Goal: Check status: Check status

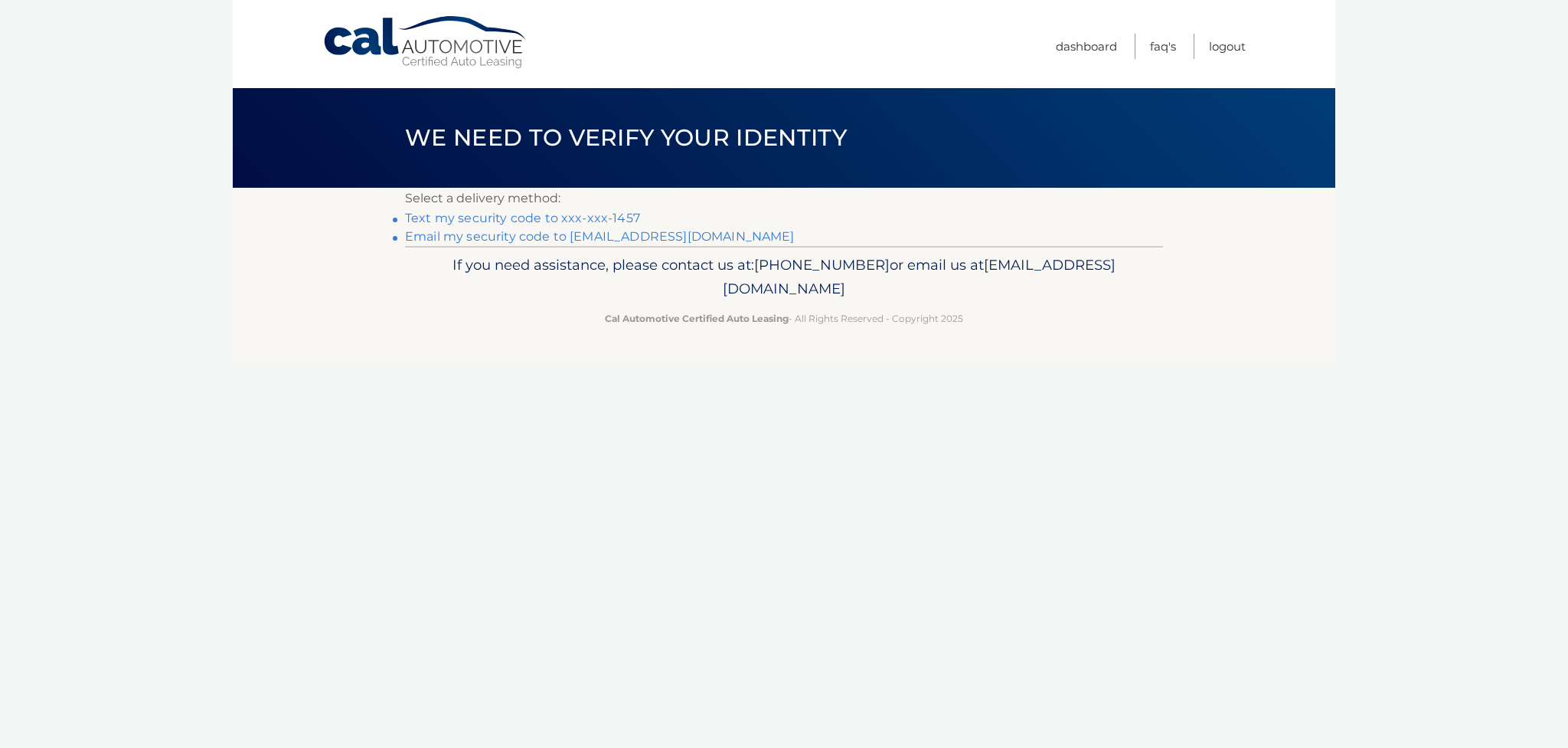
click at [536, 216] on link "Text my security code to xxx-xxx-1457" at bounding box center [522, 218] width 235 height 15
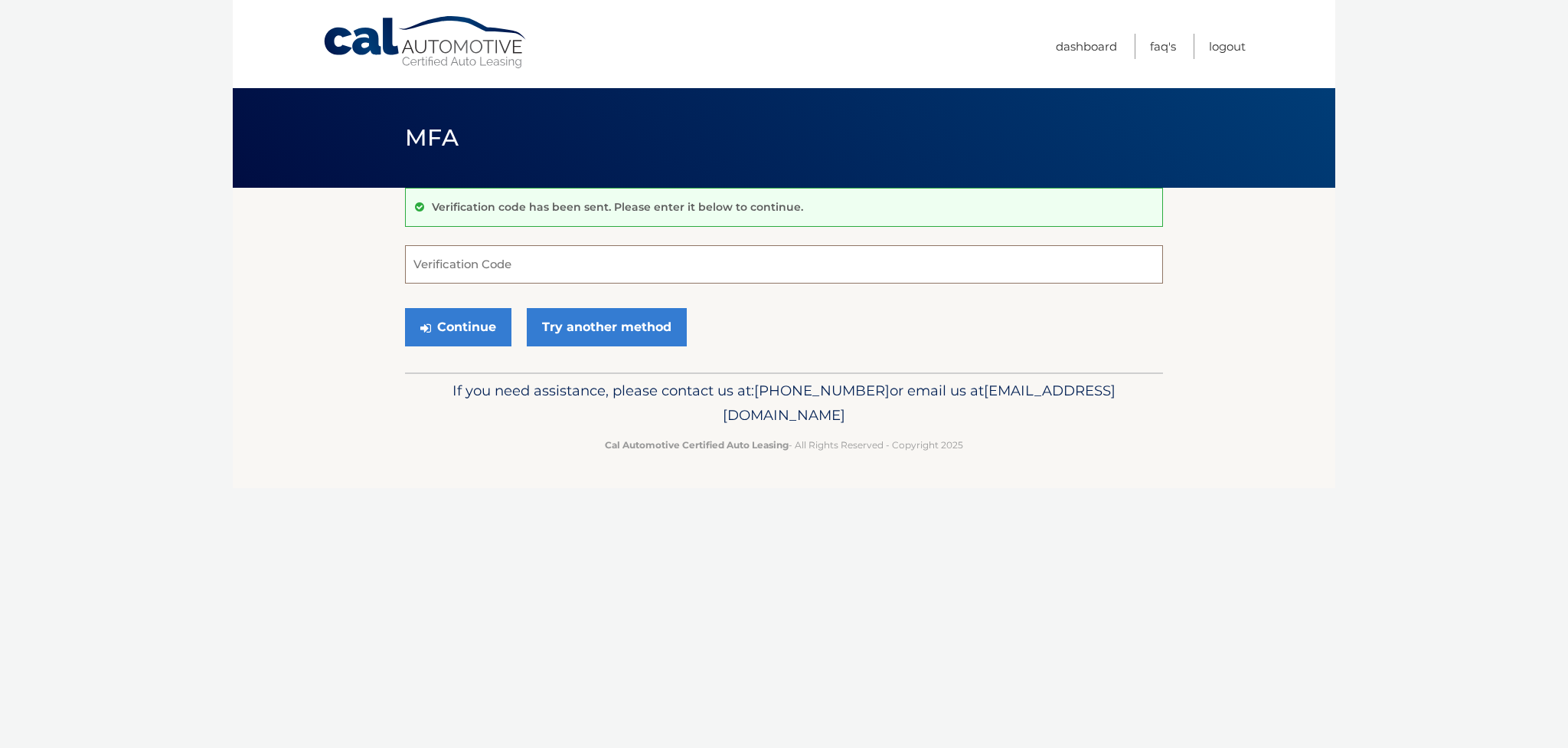
click at [453, 260] on input "Verification Code" at bounding box center [784, 264] width 758 height 39
type input "008583"
click at [405, 308] on button "Continue" at bounding box center [459, 327] width 107 height 39
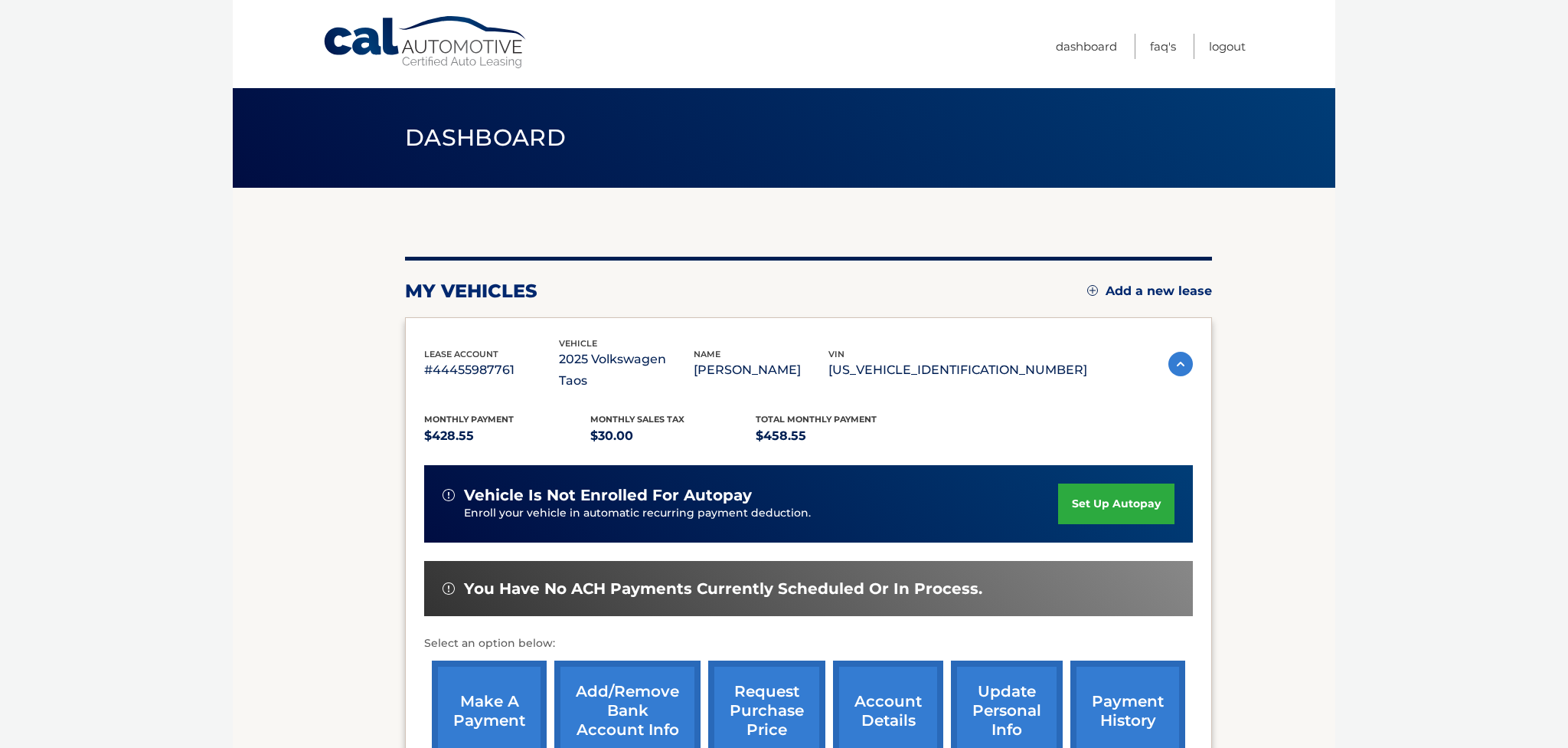
click at [431, 348] on span "lease account" at bounding box center [461, 354] width 75 height 11
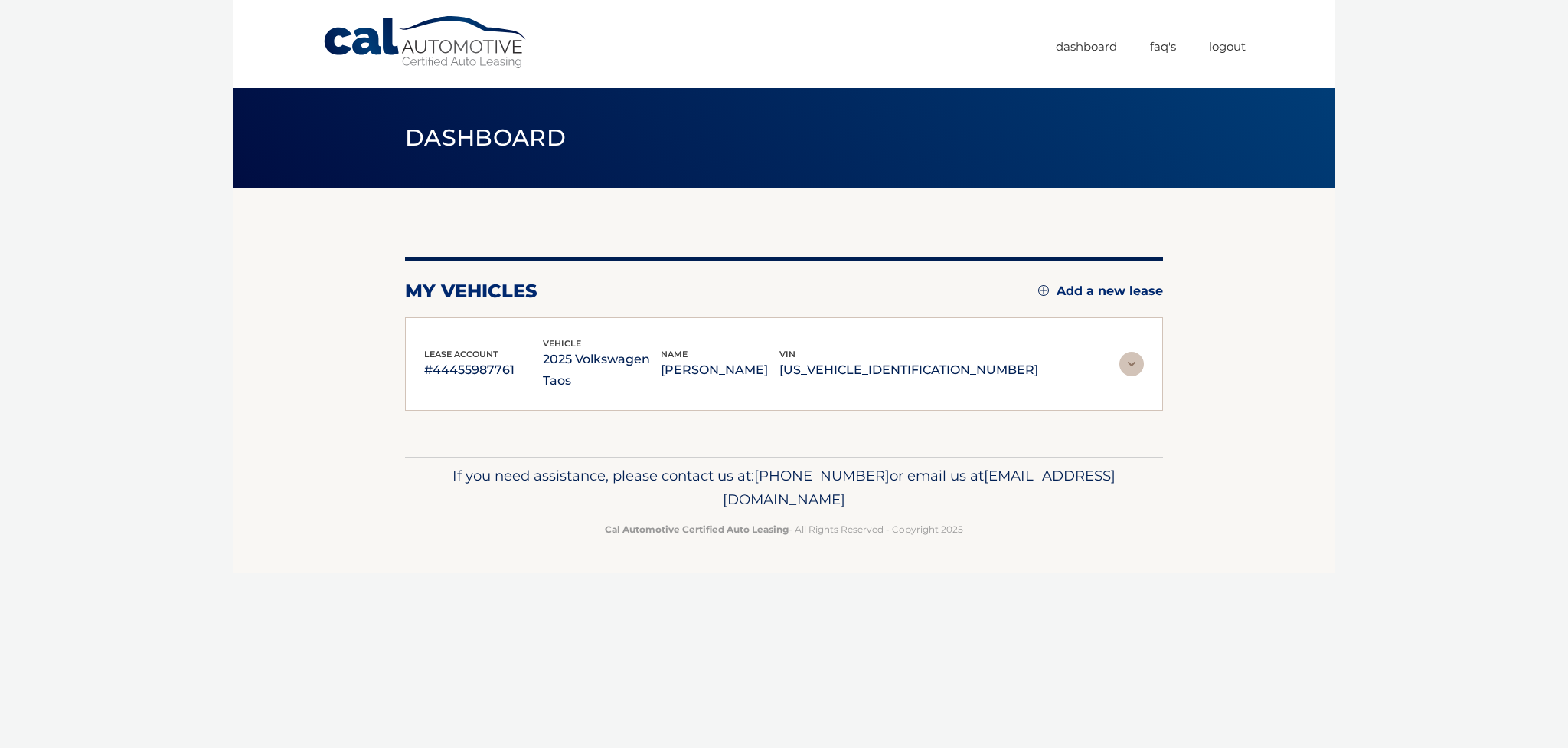
click at [442, 368] on p "#44455987761" at bounding box center [483, 369] width 119 height 21
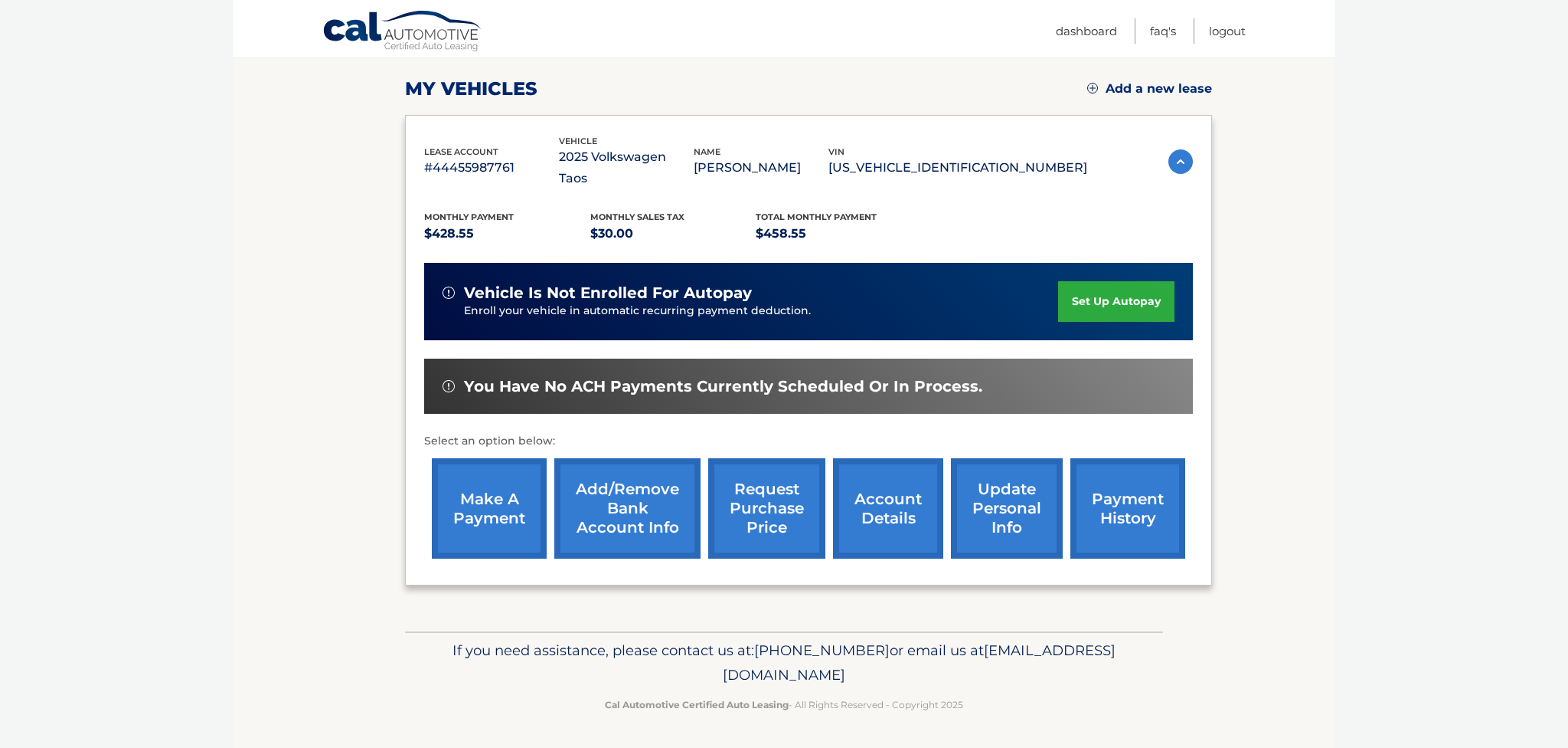
scroll to position [218, 0]
click at [1075, 500] on link "payment history" at bounding box center [1127, 508] width 115 height 100
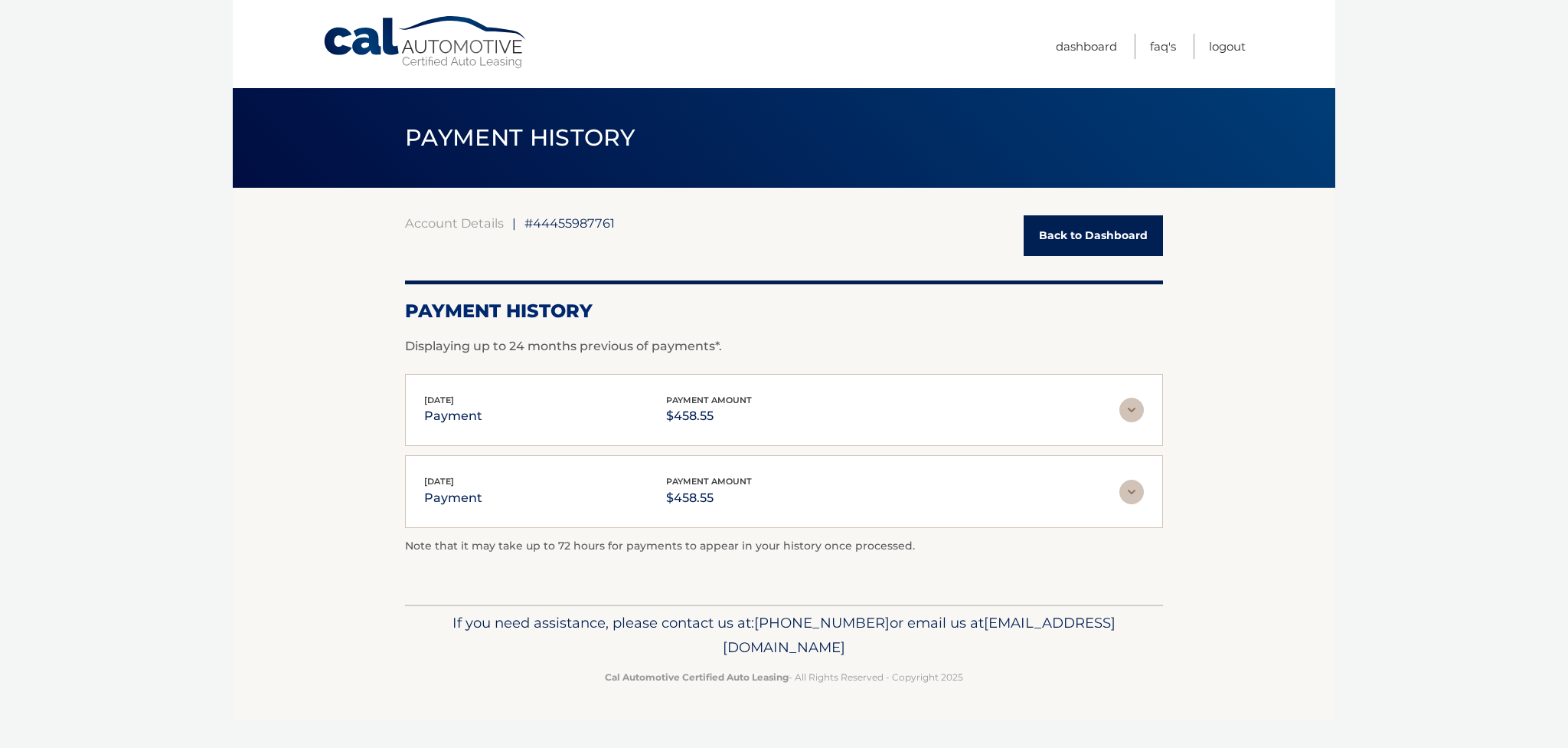
click at [1132, 410] on img at bounding box center [1132, 410] width 25 height 25
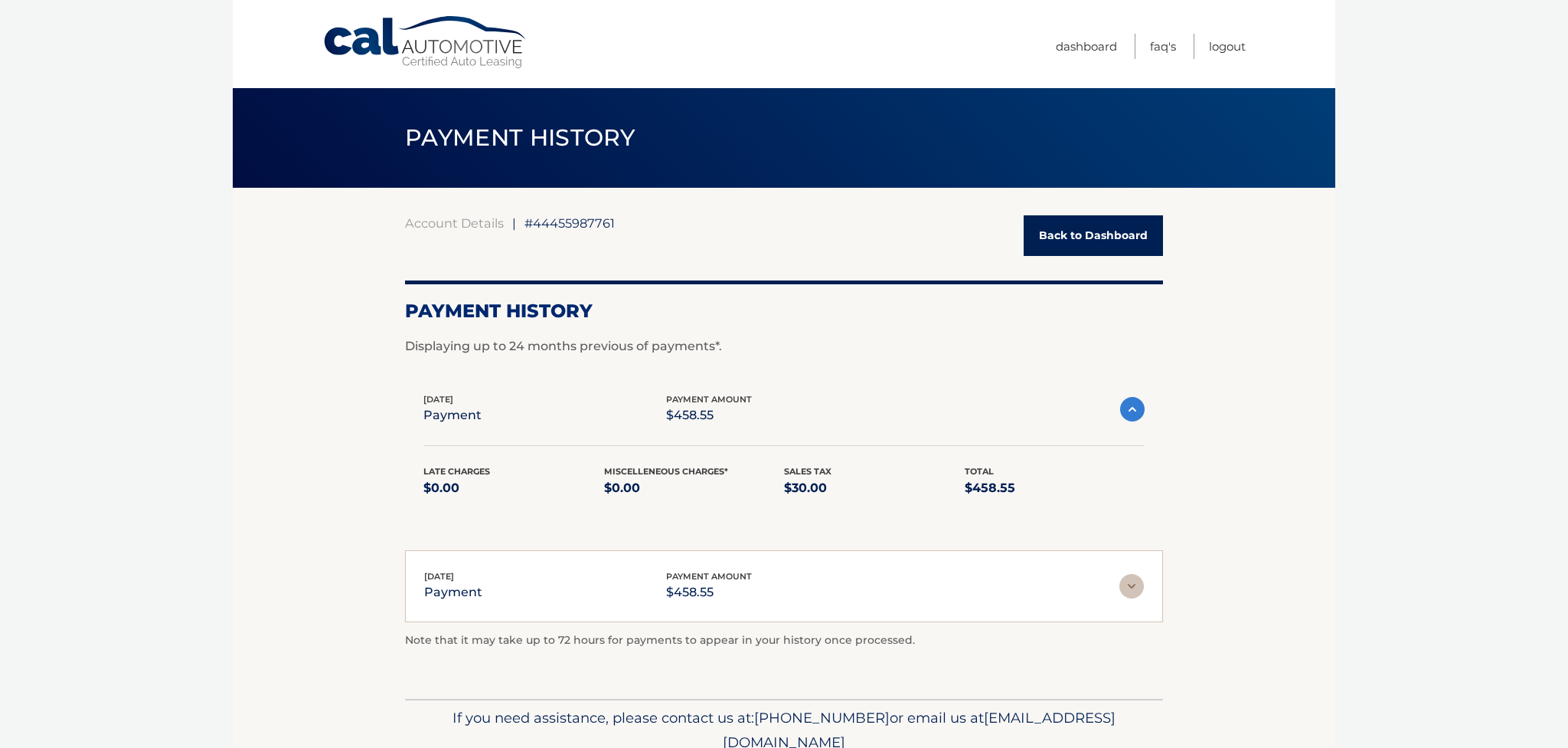
click at [1136, 403] on img at bounding box center [1132, 409] width 25 height 25
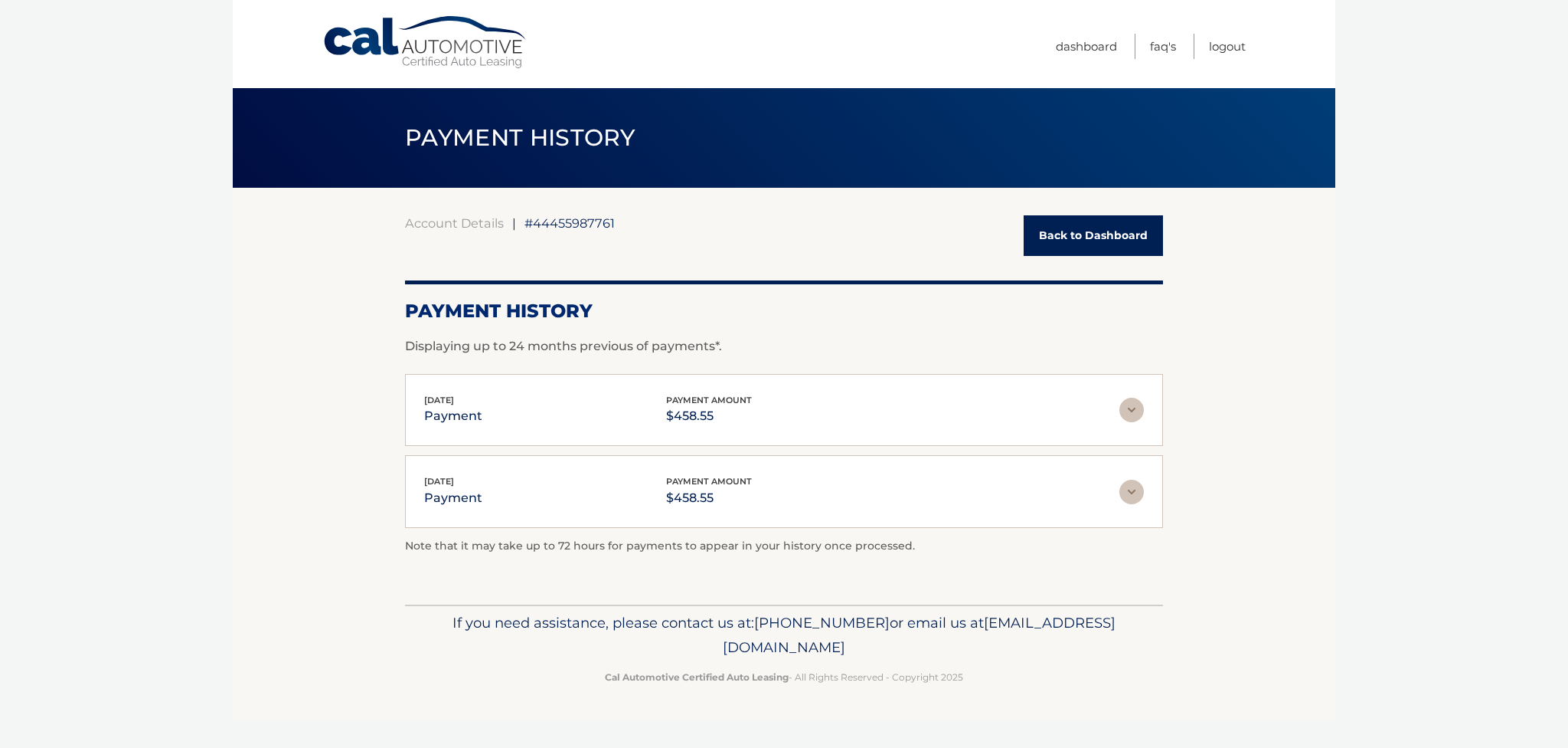
click at [1086, 237] on link "Back to Dashboard" at bounding box center [1093, 236] width 139 height 41
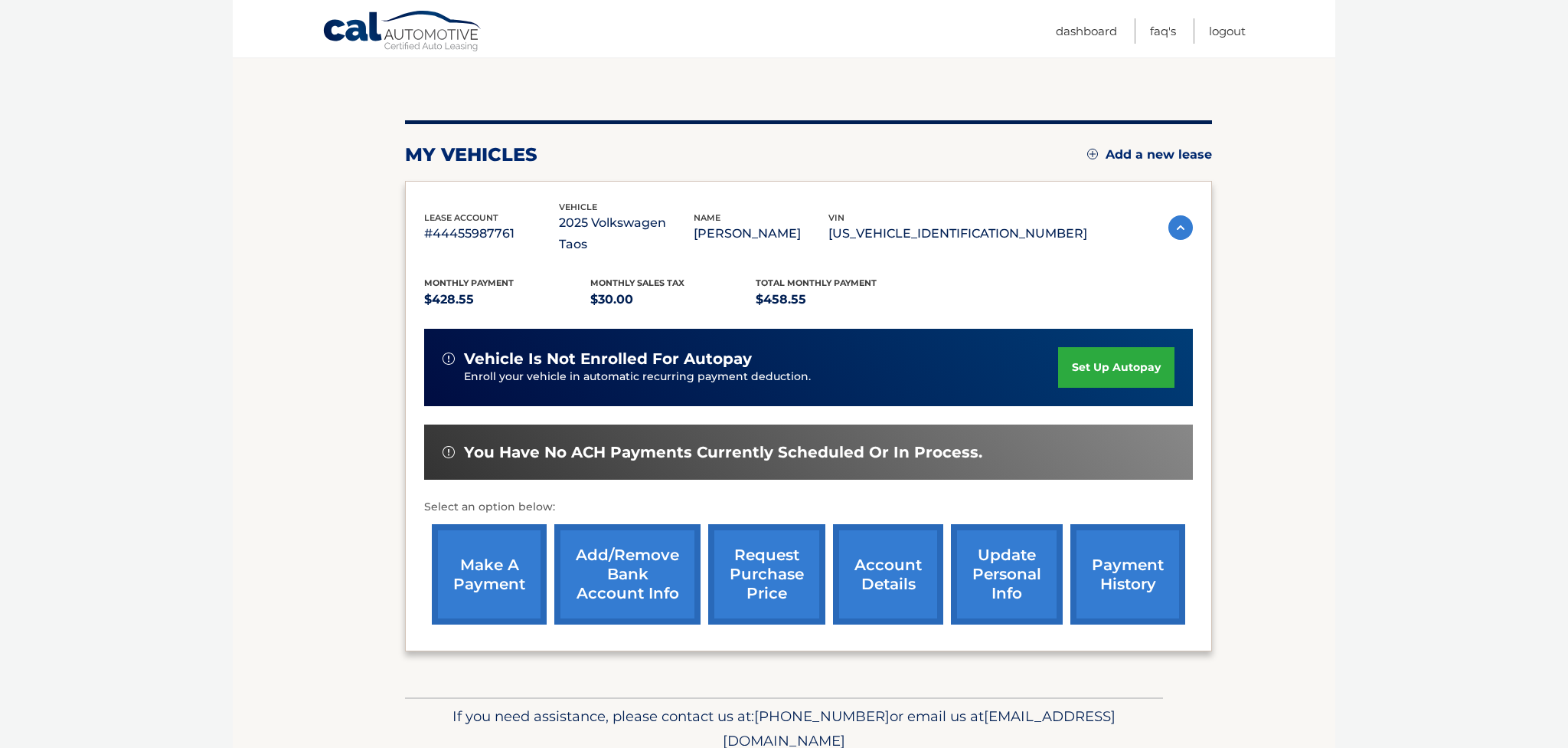
scroll to position [218, 0]
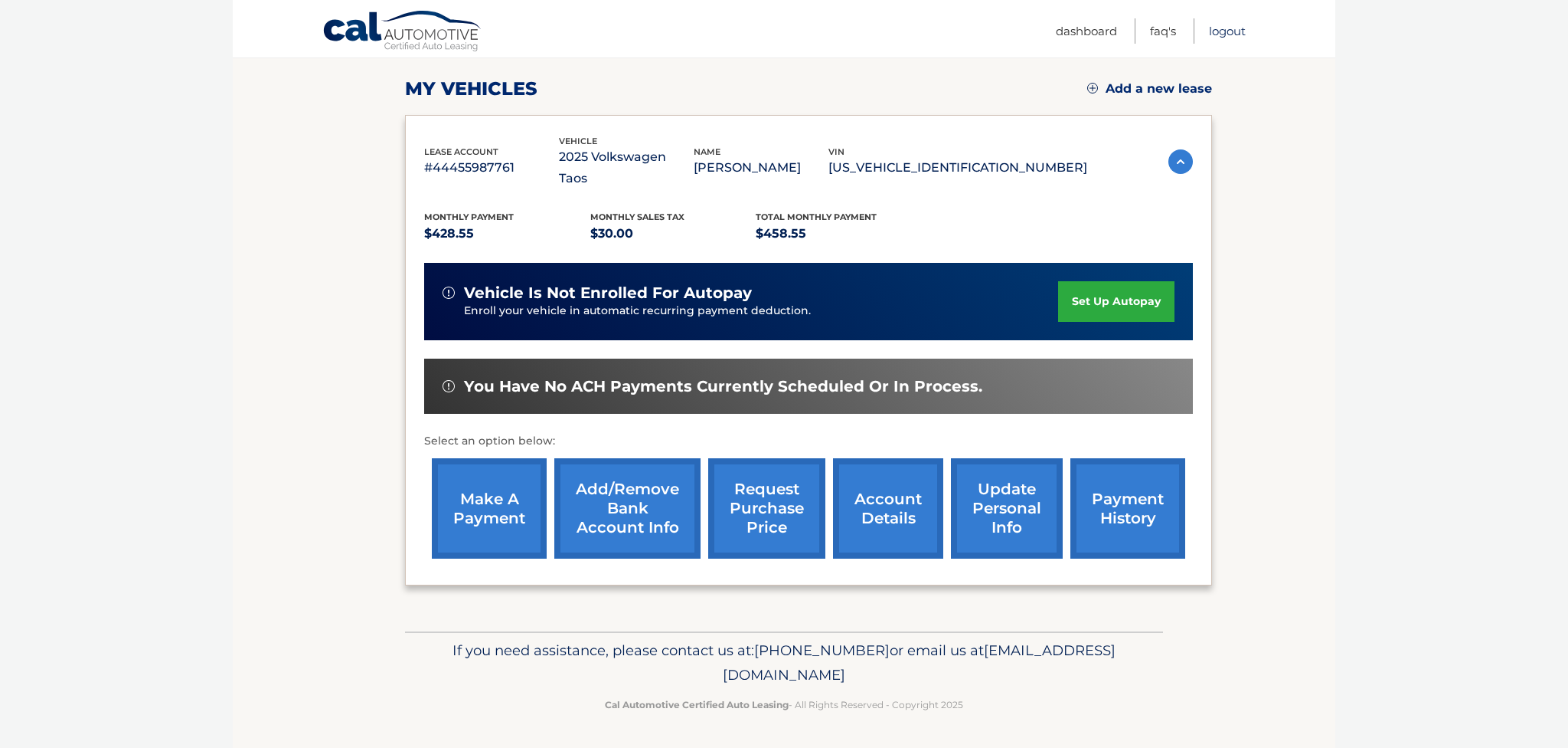
click at [1229, 33] on link "Logout" at bounding box center [1227, 30] width 37 height 25
